Goal: Consume media (video, audio): Consume media (video, audio)

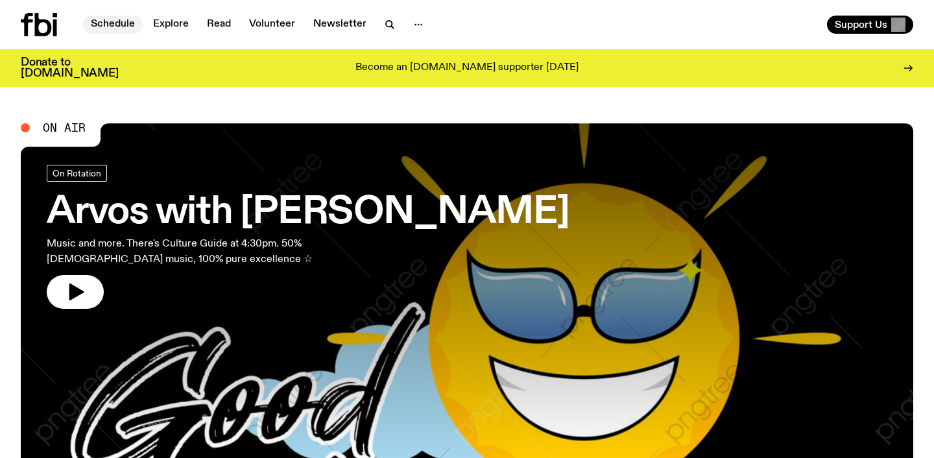
click at [112, 25] on link "Schedule" at bounding box center [113, 25] width 60 height 18
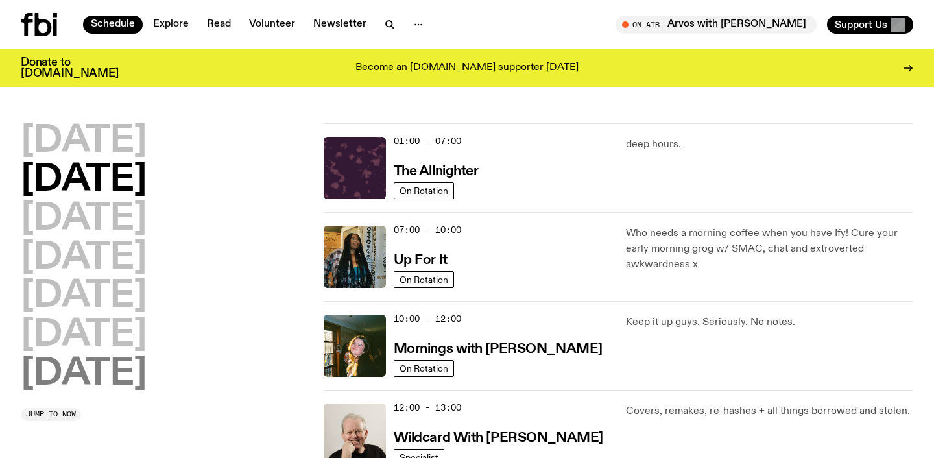
click at [72, 373] on h2 "[DATE]" at bounding box center [84, 374] width 126 height 36
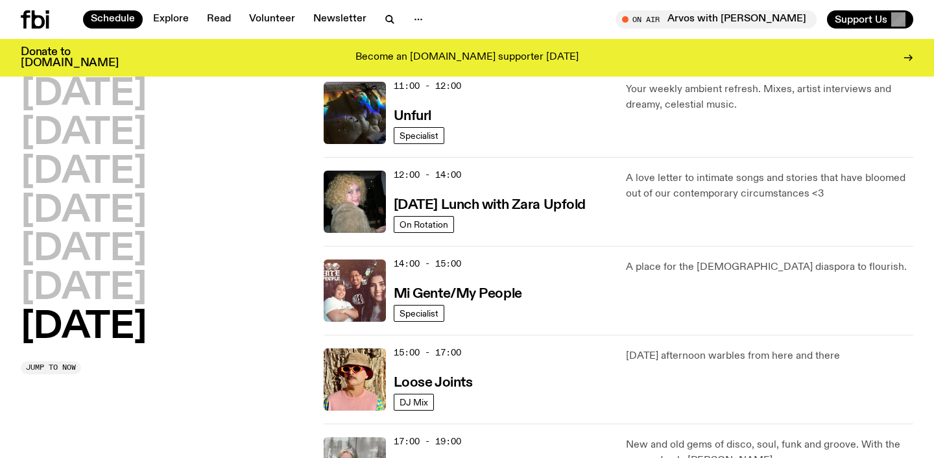
scroll to position [589, 0]
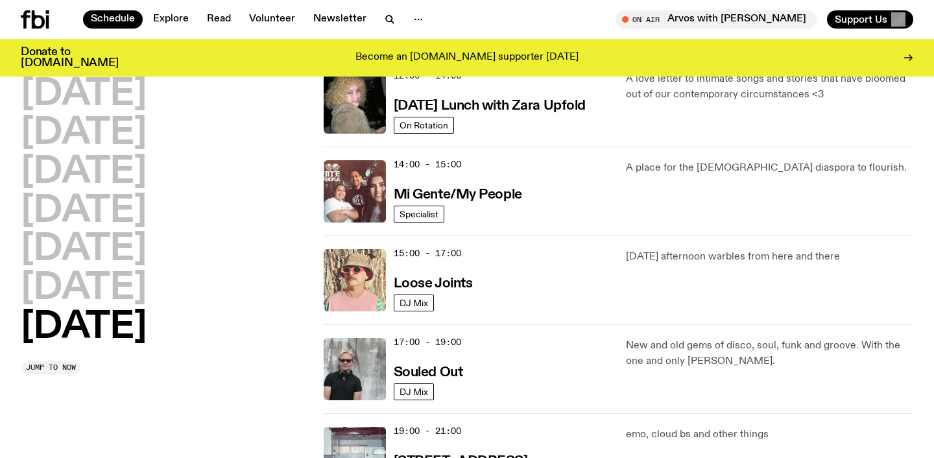
click at [351, 280] on img at bounding box center [355, 280] width 62 height 62
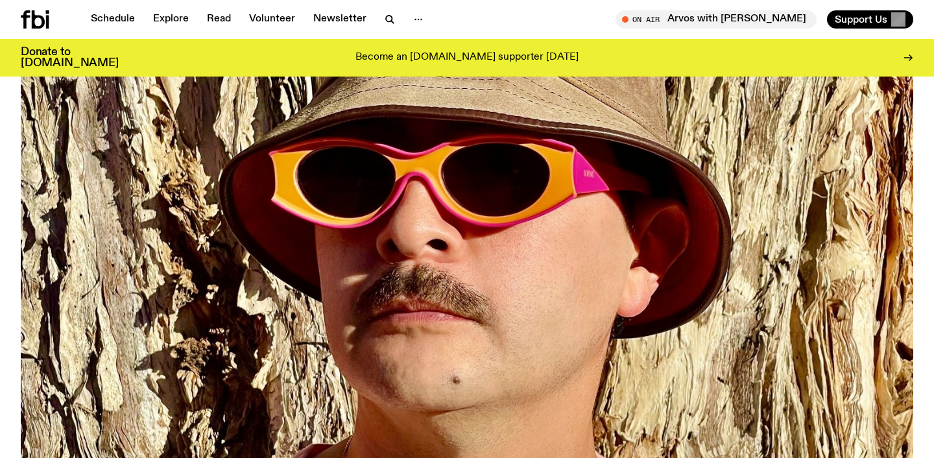
scroll to position [767, 0]
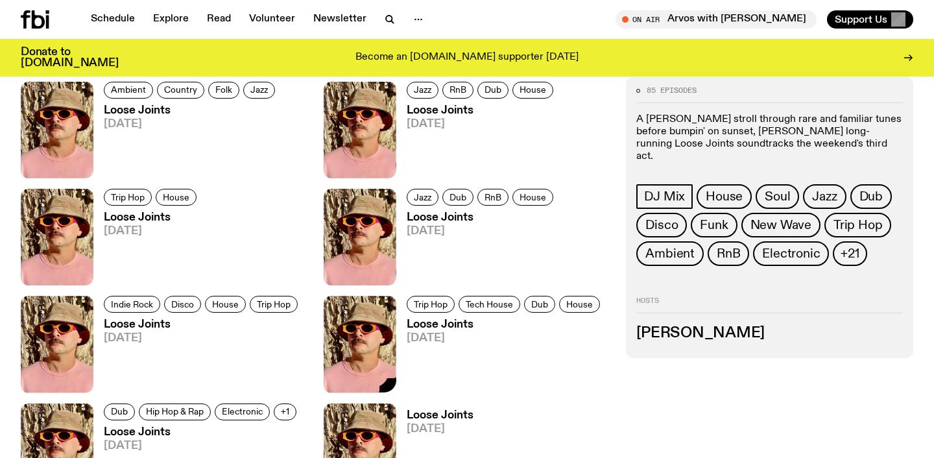
click at [378, 326] on img at bounding box center [360, 344] width 73 height 97
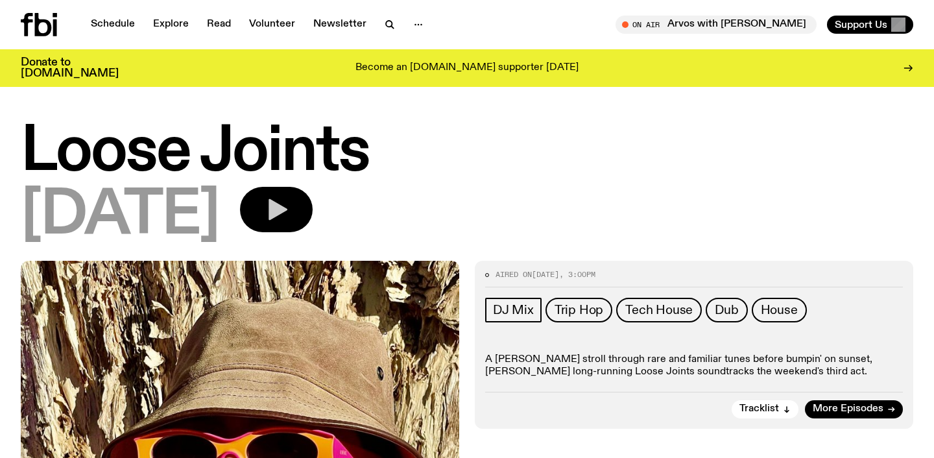
click at [313, 193] on button "button" at bounding box center [276, 209] width 73 height 45
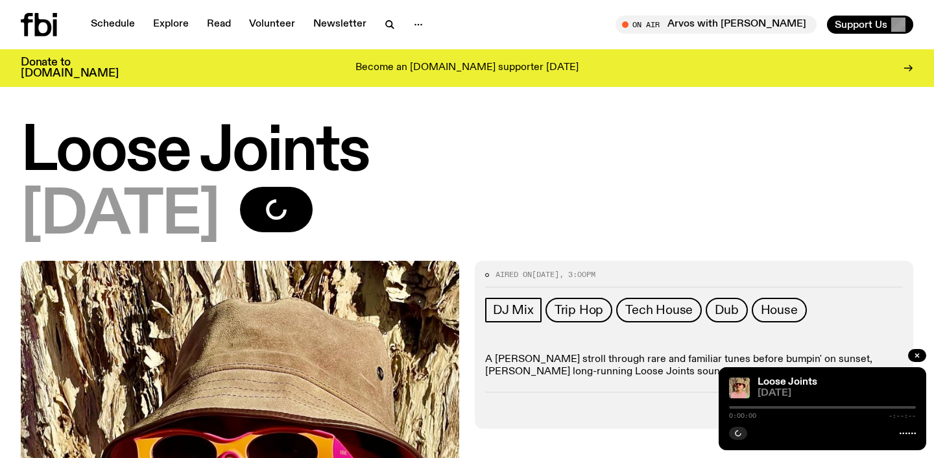
click at [736, 407] on div at bounding box center [822, 407] width 187 height 3
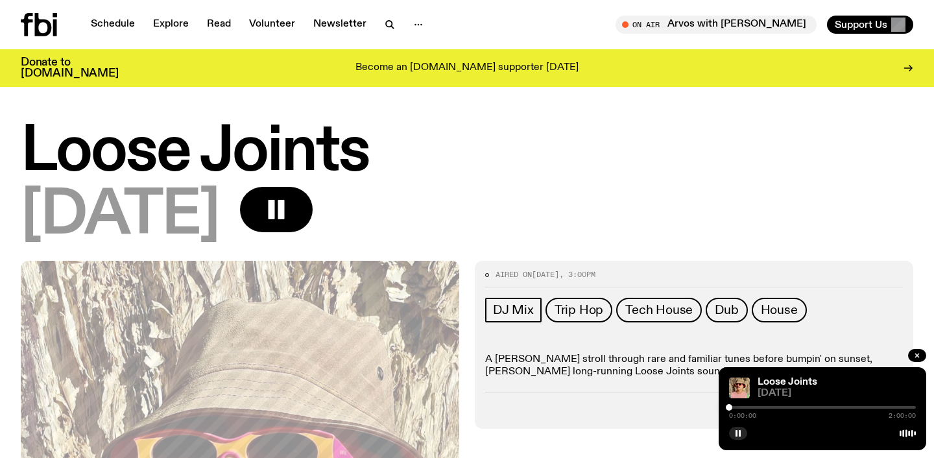
click at [739, 407] on div at bounding box center [822, 407] width 187 height 3
click at [752, 407] on div at bounding box center [822, 407] width 187 height 3
